Goal: Obtain resource: Download file/media

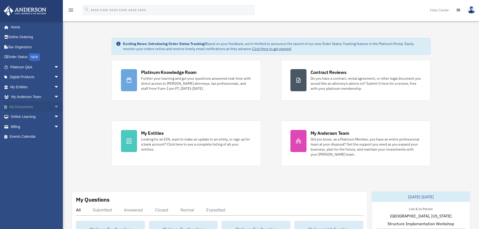
click at [54, 107] on span "arrow_drop_down" at bounding box center [59, 107] width 10 height 10
click at [22, 117] on link "Box" at bounding box center [37, 117] width 60 height 10
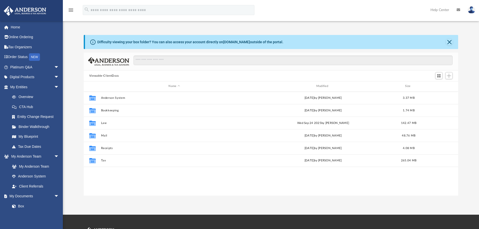
scroll to position [111, 370]
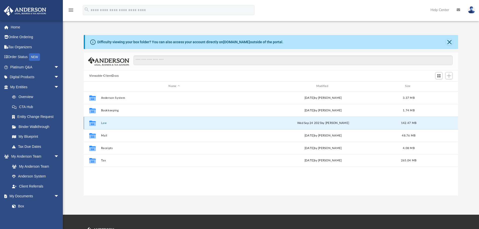
click at [103, 122] on button "Law" at bounding box center [174, 122] width 146 height 3
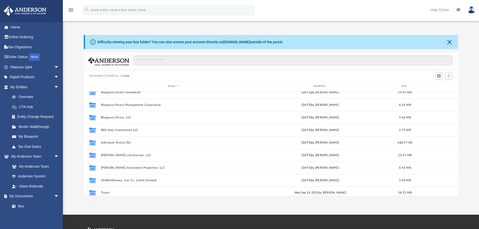
scroll to position [47, 0]
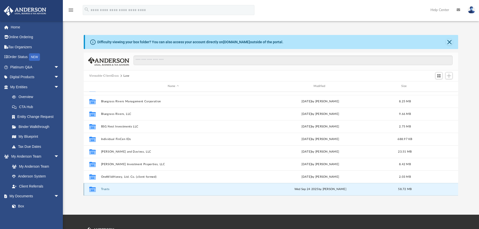
click at [106, 190] on button "Trusts" at bounding box center [173, 188] width 145 height 3
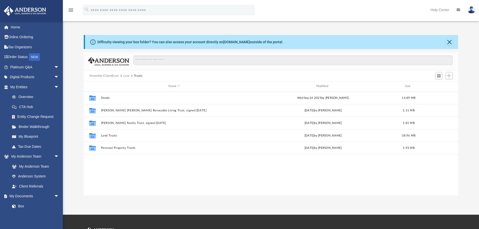
scroll to position [0, 0]
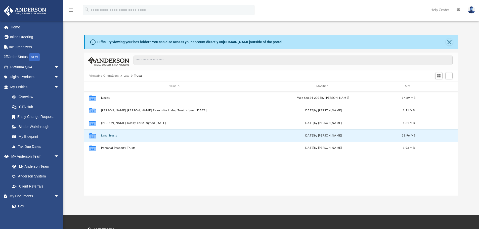
click at [112, 135] on button "Land Trusts" at bounding box center [174, 135] width 146 height 3
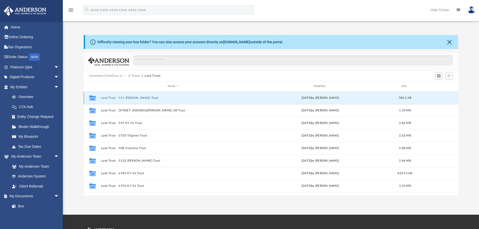
click at [125, 97] on button "Land Trust - 151 Webster Trust" at bounding box center [173, 97] width 145 height 3
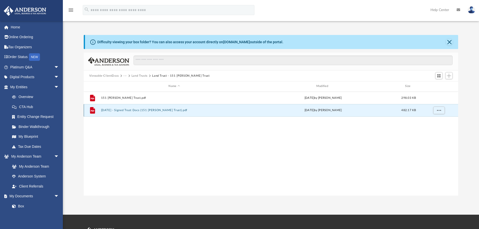
click at [143, 110] on button "2025.09.16 - Signed Trust Docs (151 Webster Trust).pdf" at bounding box center [174, 110] width 146 height 3
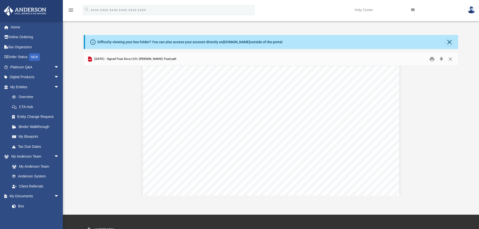
scroll to position [2058, 0]
